Goal: Transaction & Acquisition: Purchase product/service

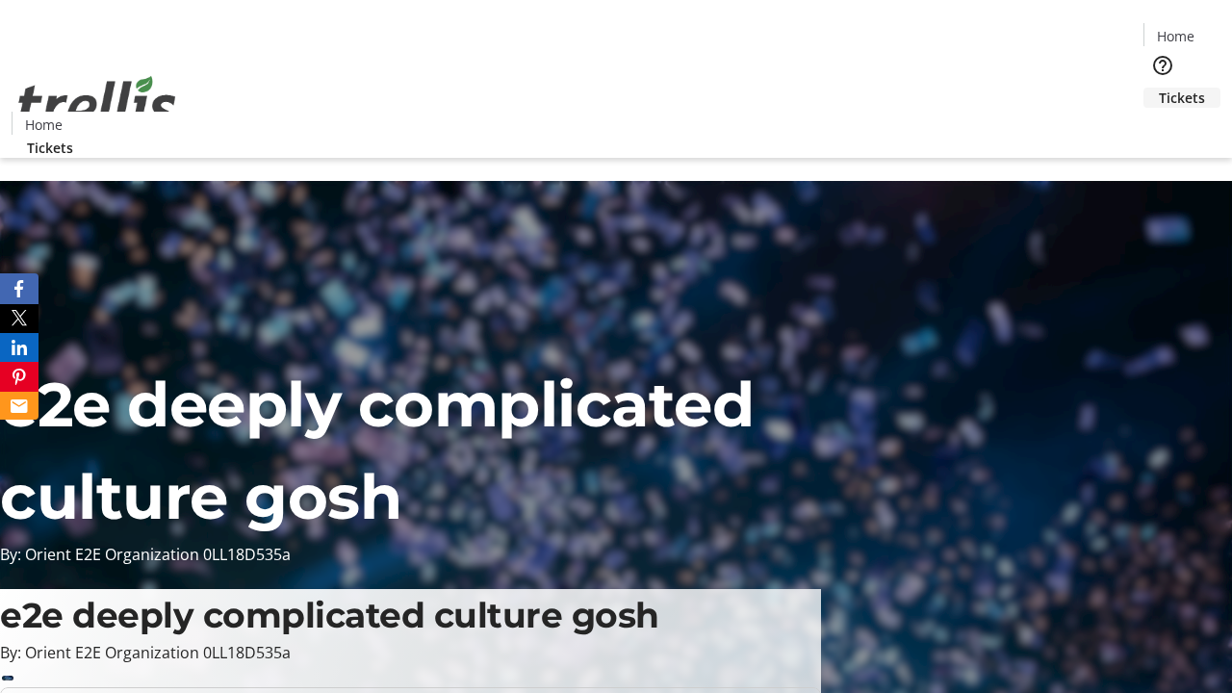
click at [1159, 88] on span "Tickets" at bounding box center [1182, 98] width 46 height 20
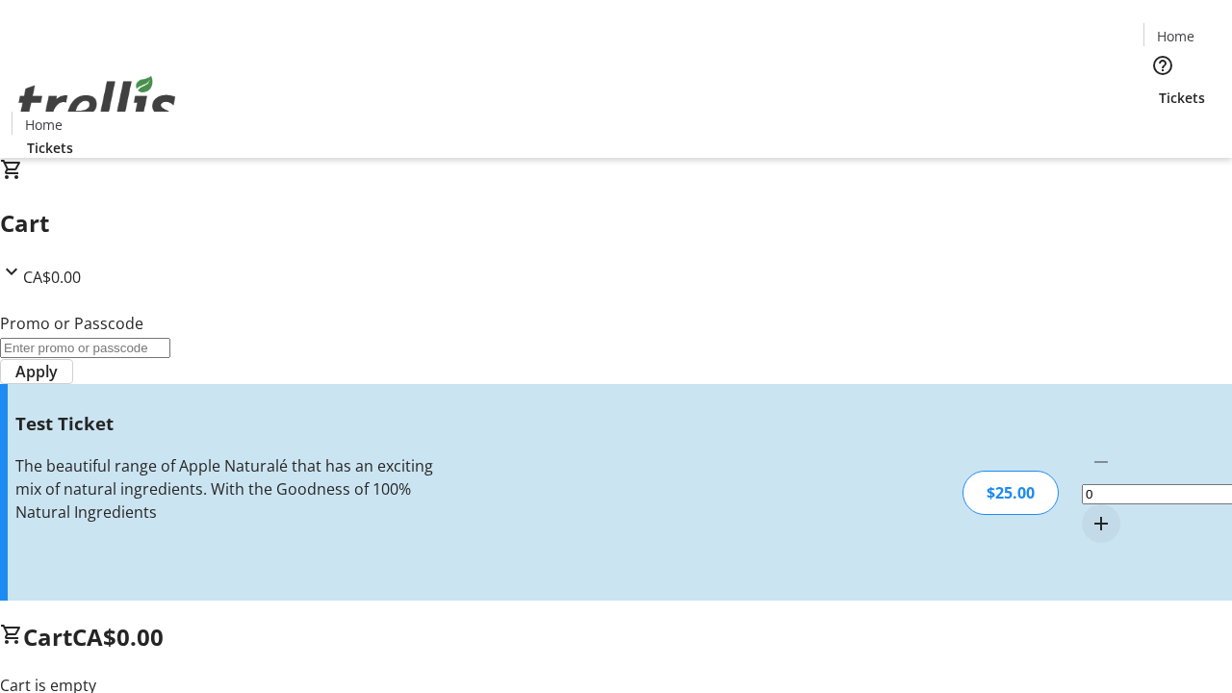
click at [1090, 512] on mat-icon "Increment by one" at bounding box center [1101, 523] width 23 height 23
type input "1"
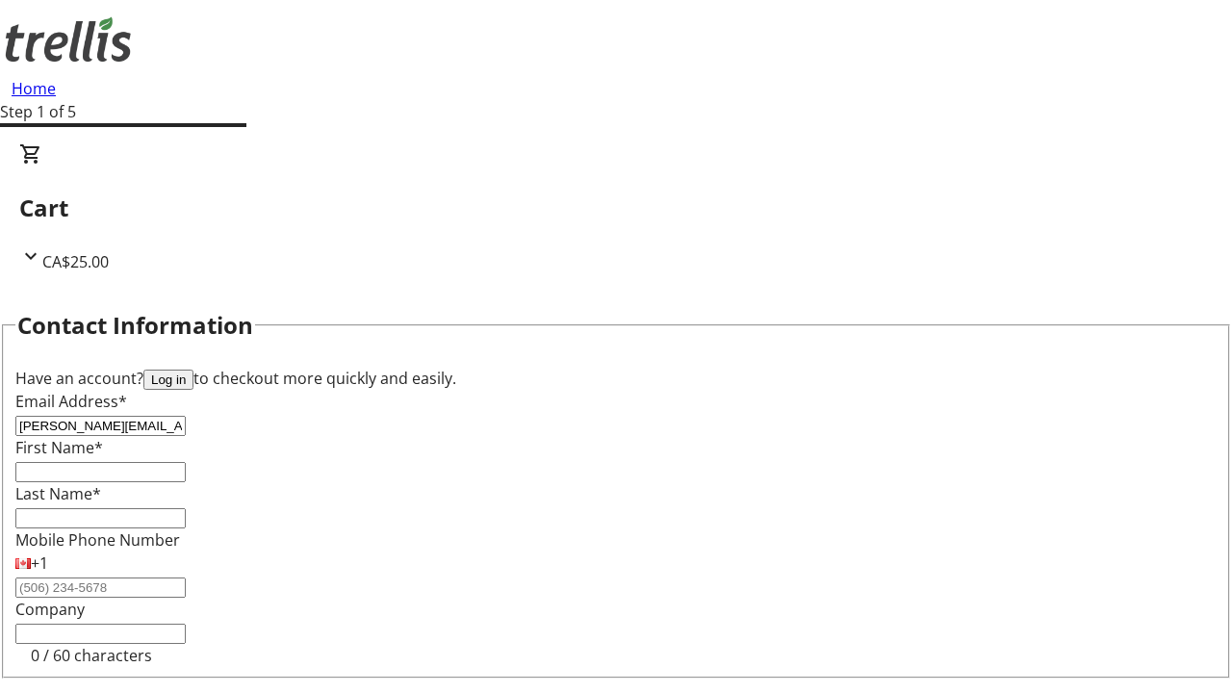
type input "[PERSON_NAME][EMAIL_ADDRESS][DOMAIN_NAME]"
type input "[PERSON_NAME]"
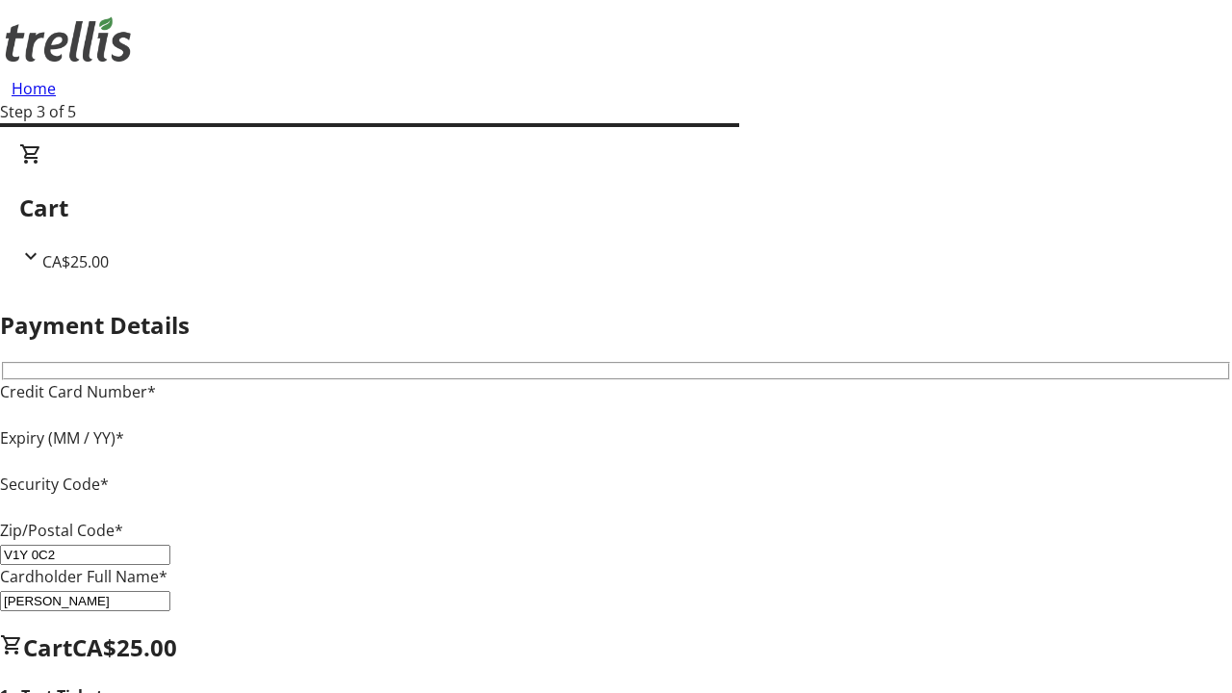
type input "V1Y 0C2"
